Goal: Information Seeking & Learning: Learn about a topic

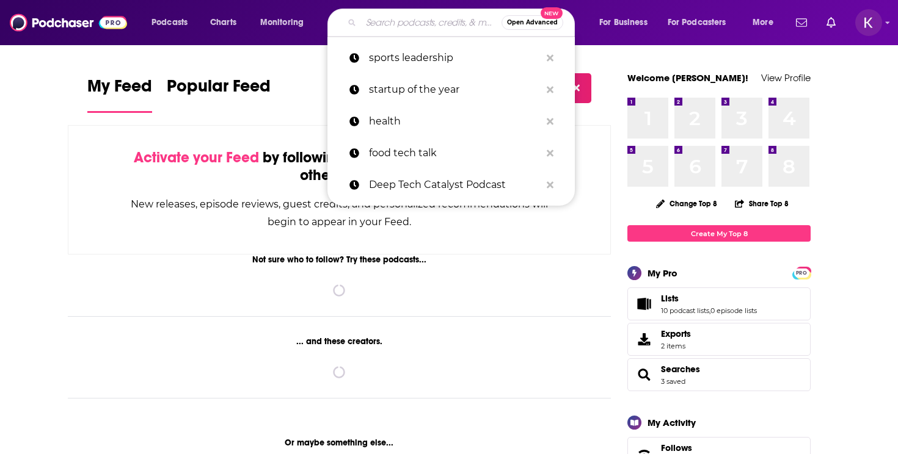
click at [379, 15] on input "Search podcasts, credits, & more..." at bounding box center [431, 23] width 140 height 20
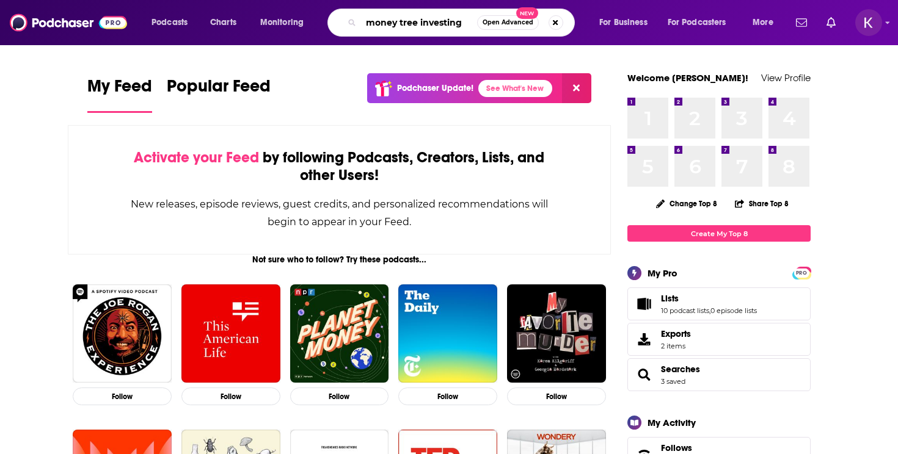
type input "money tree investing"
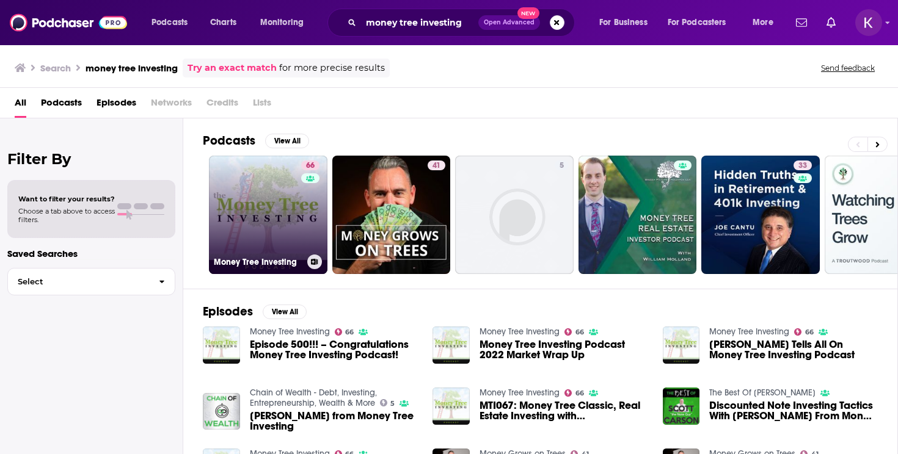
click at [253, 195] on link "66 Money Tree Investing" at bounding box center [268, 215] width 118 height 118
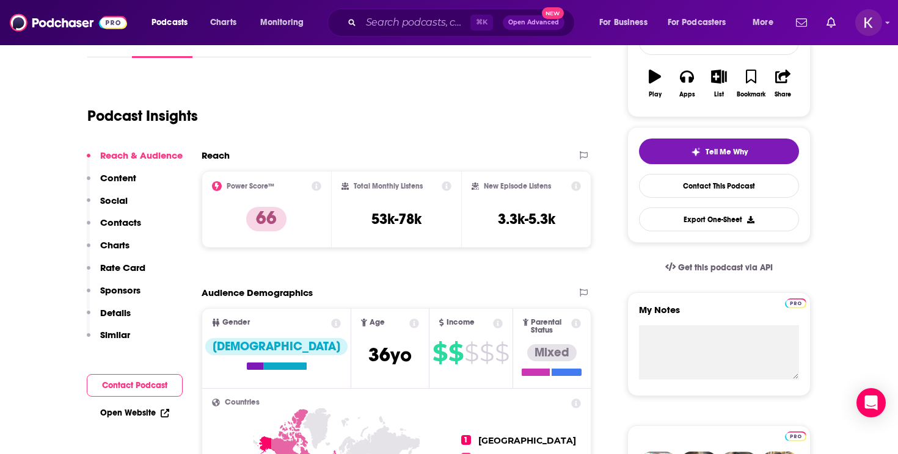
scroll to position [205, 0]
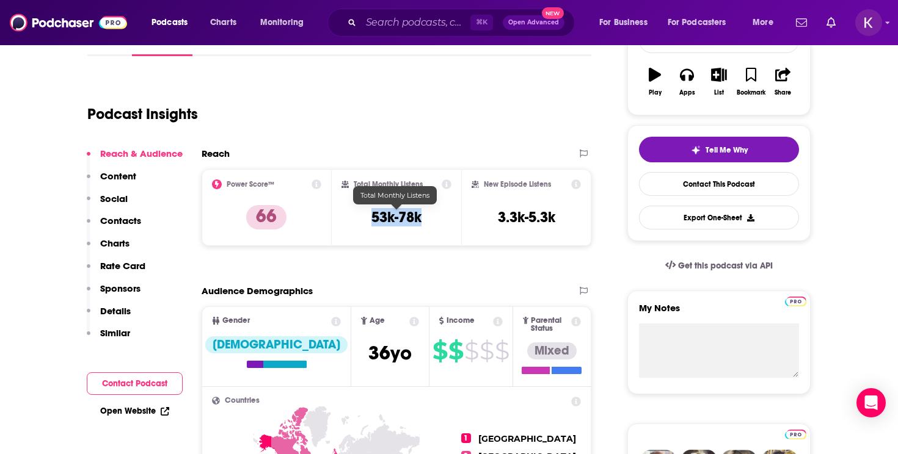
drag, startPoint x: 422, startPoint y: 217, endPoint x: 374, endPoint y: 217, distance: 48.2
click at [374, 217] on div "Total Monthly Listens 53k-78k" at bounding box center [396, 208] width 111 height 56
copy h3 "53k-78k"
